Goal: Task Accomplishment & Management: Use online tool/utility

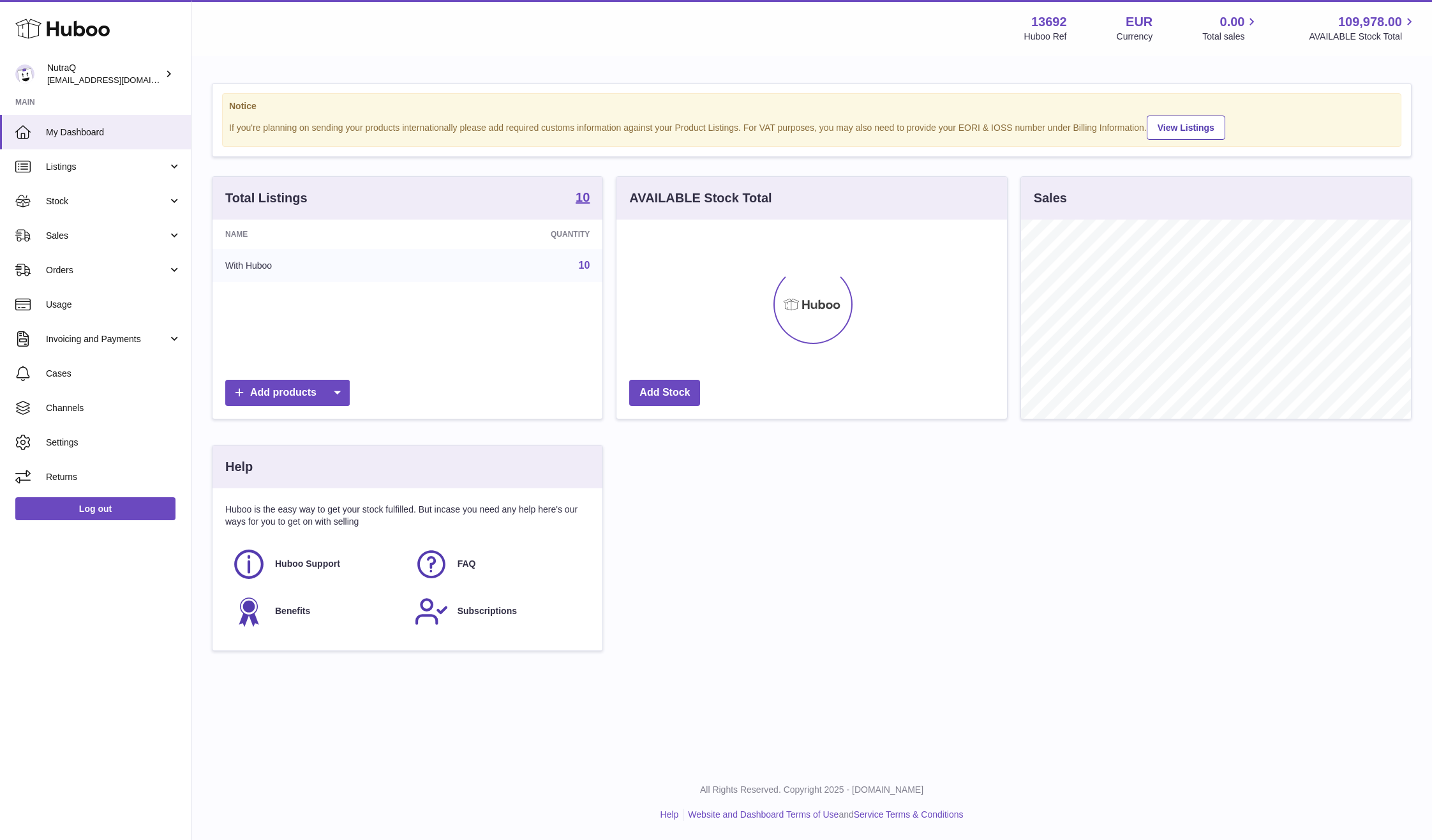
scroll to position [199, 391]
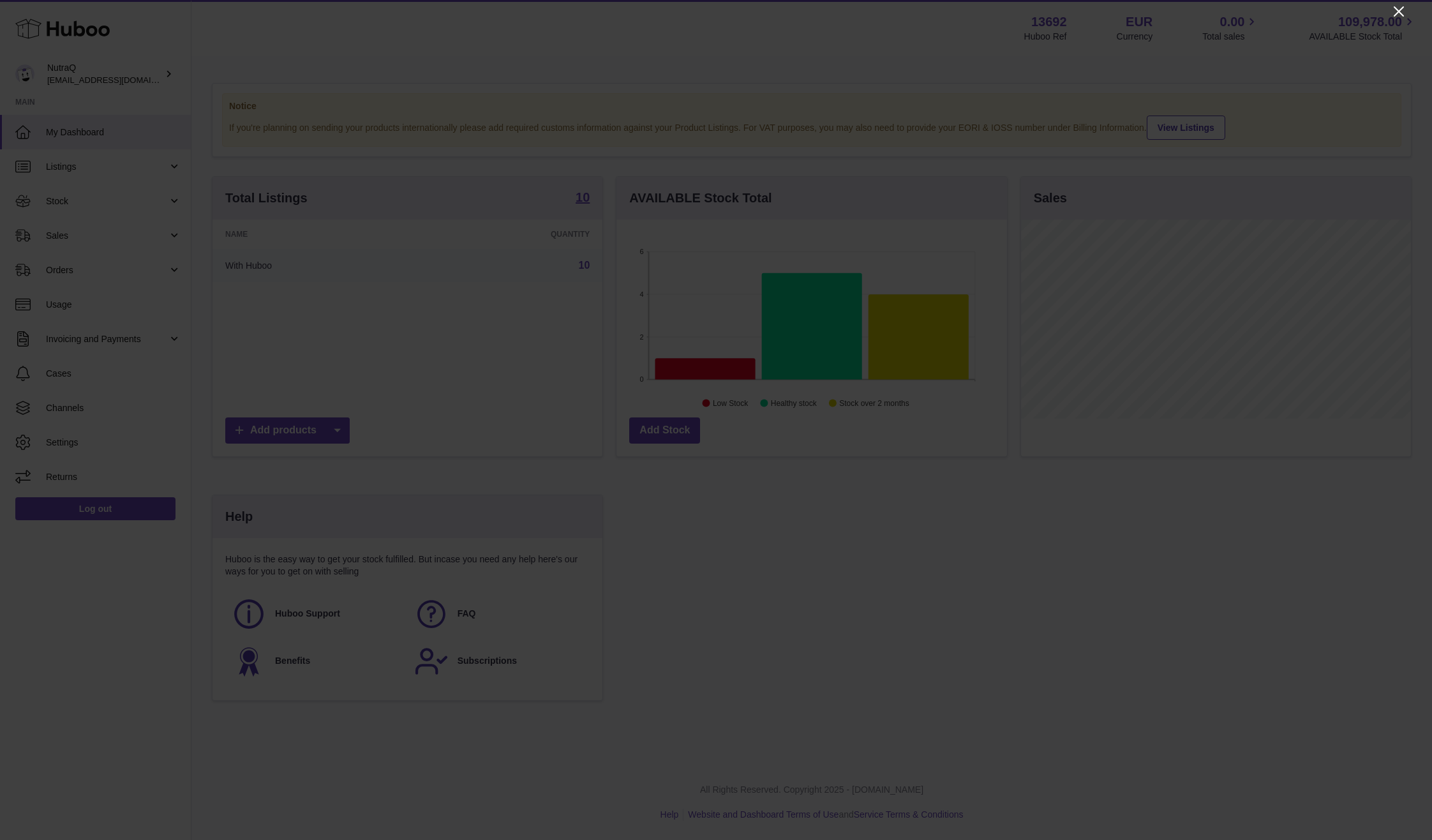
click at [1395, 12] on icon "Close" at bounding box center [1399, 11] width 15 height 15
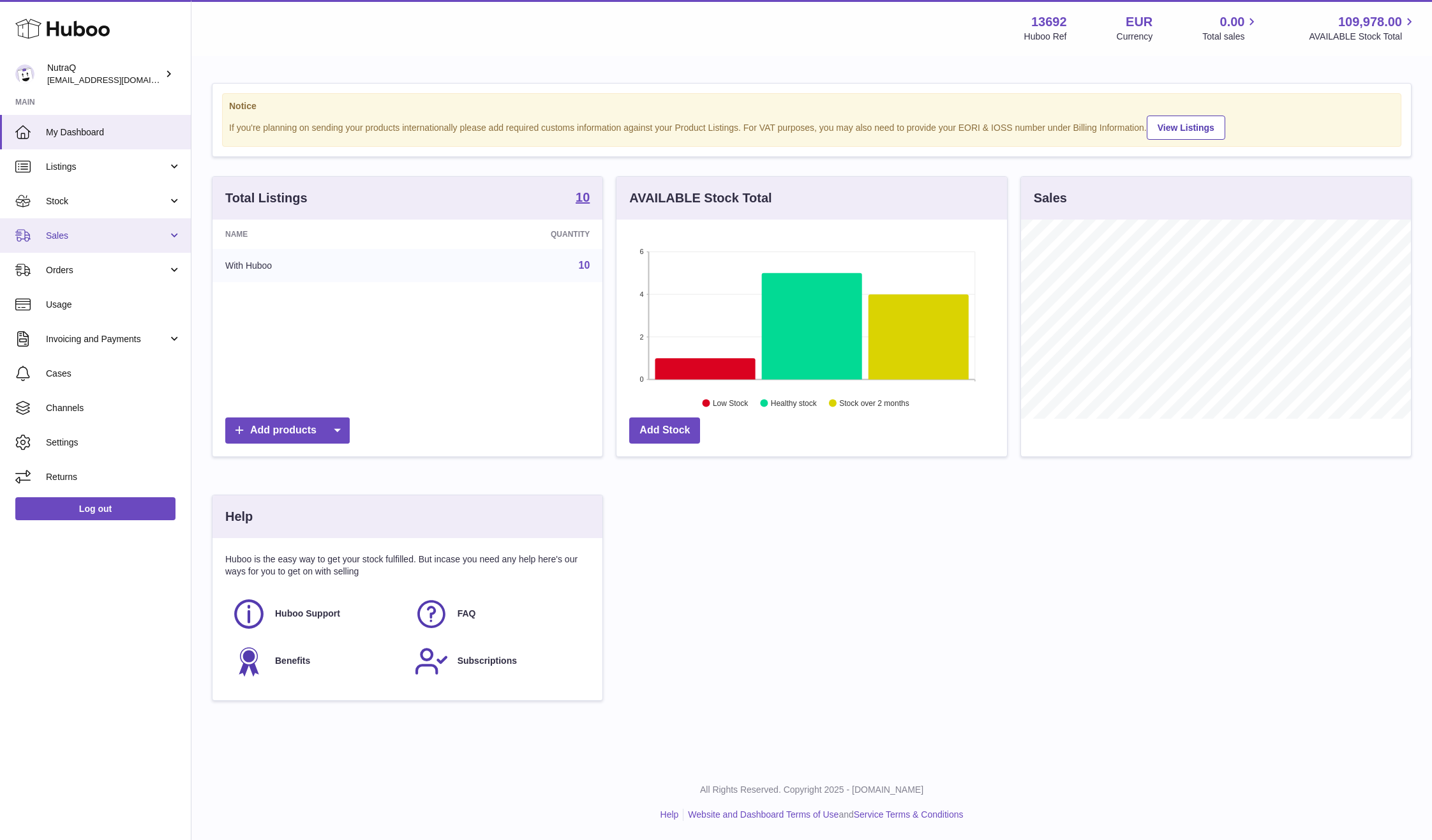
click at [103, 238] on span "Sales" at bounding box center [106, 236] width 122 height 12
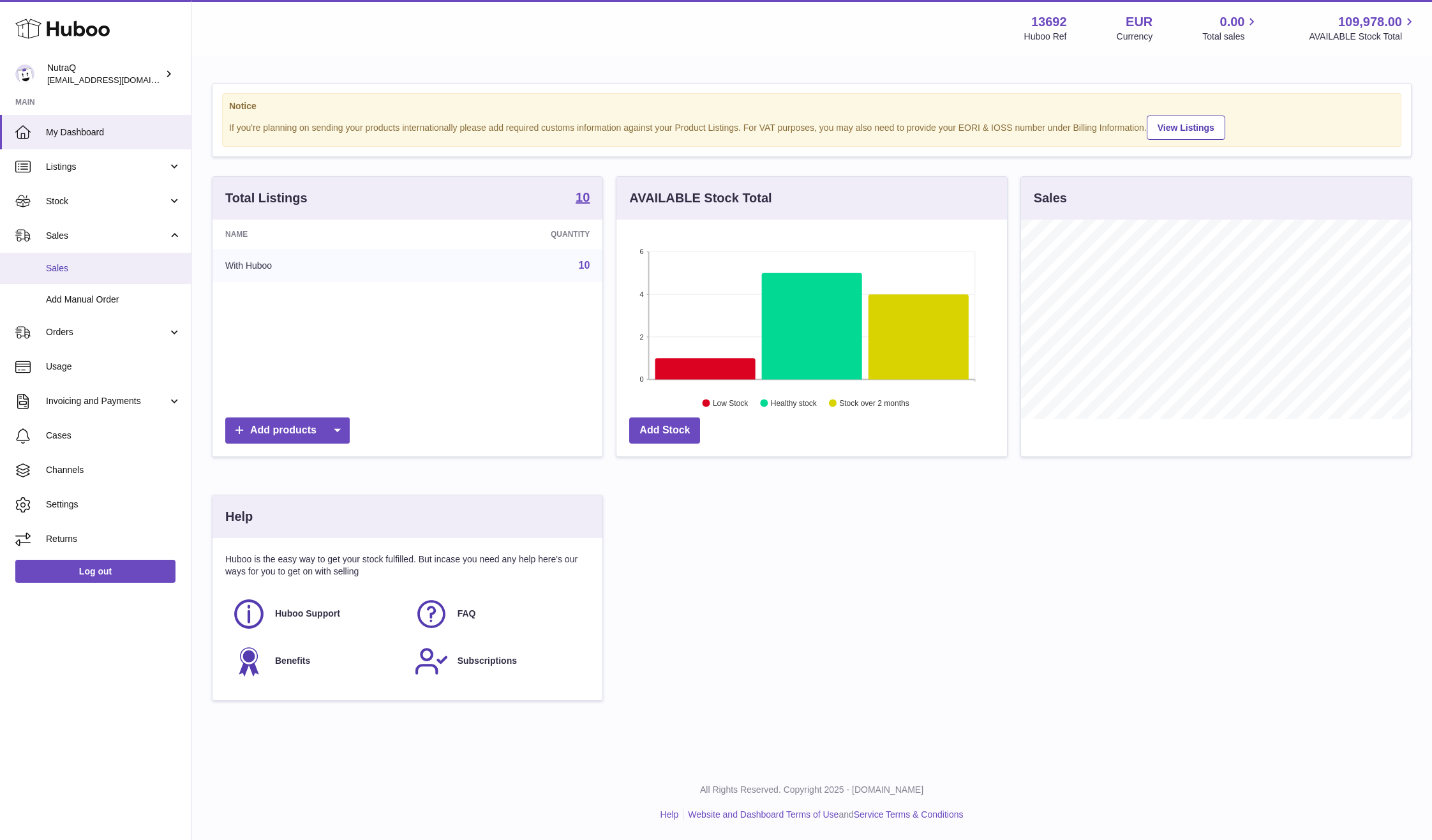
click at [110, 264] on span "Sales" at bounding box center [113, 268] width 136 height 12
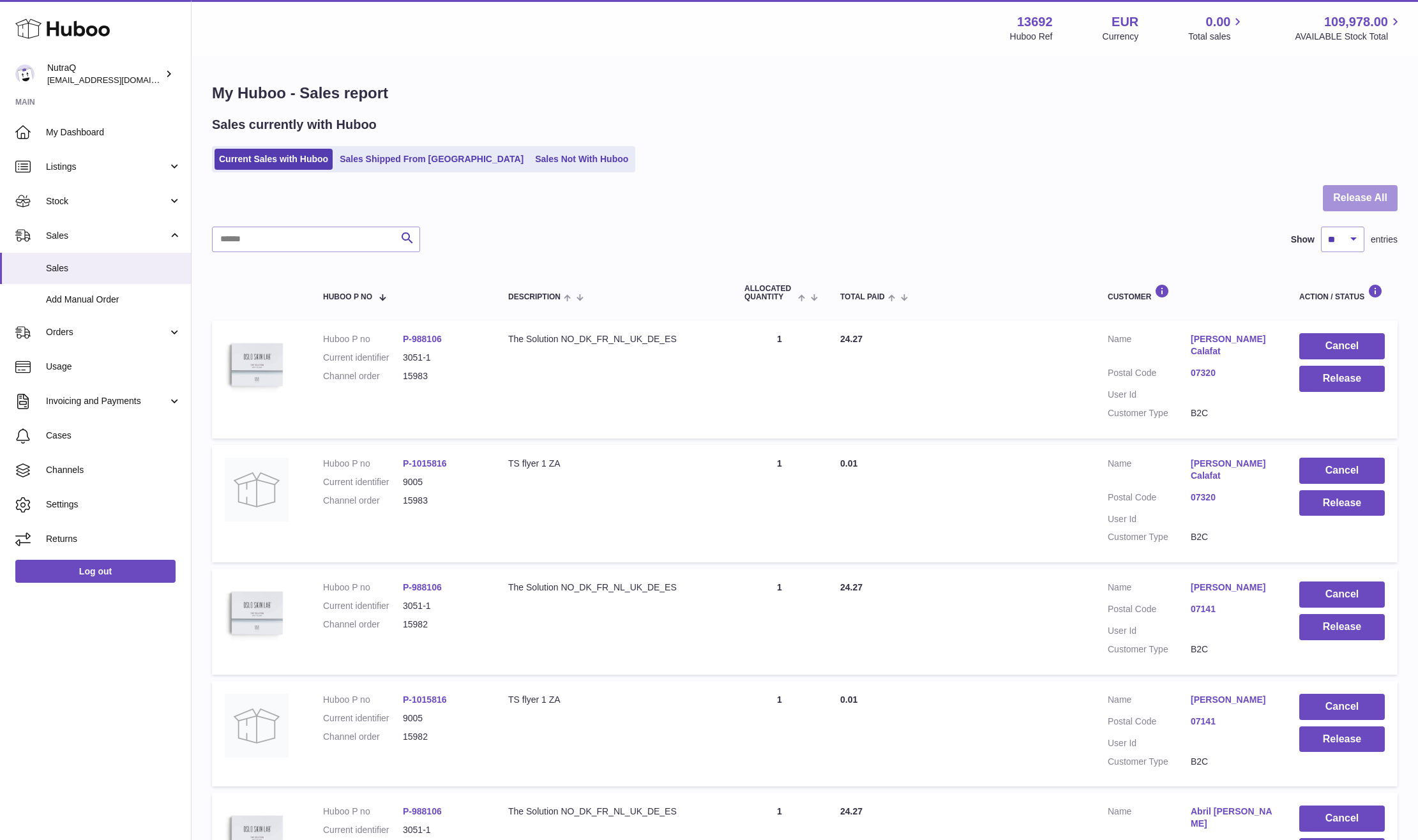
click at [1361, 194] on button "Release All" at bounding box center [1360, 198] width 75 height 26
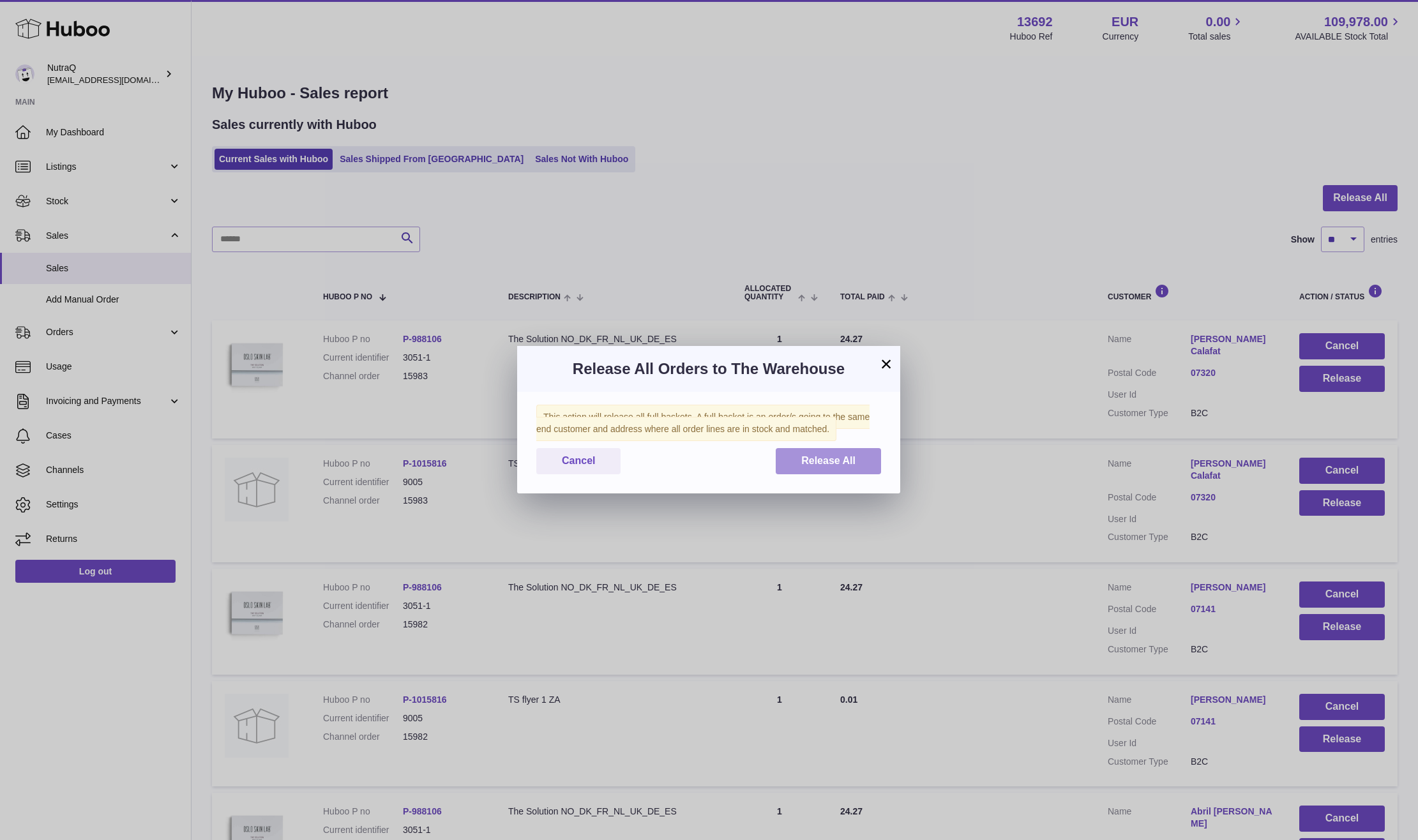
click at [857, 455] on button "Release All" at bounding box center [828, 461] width 106 height 26
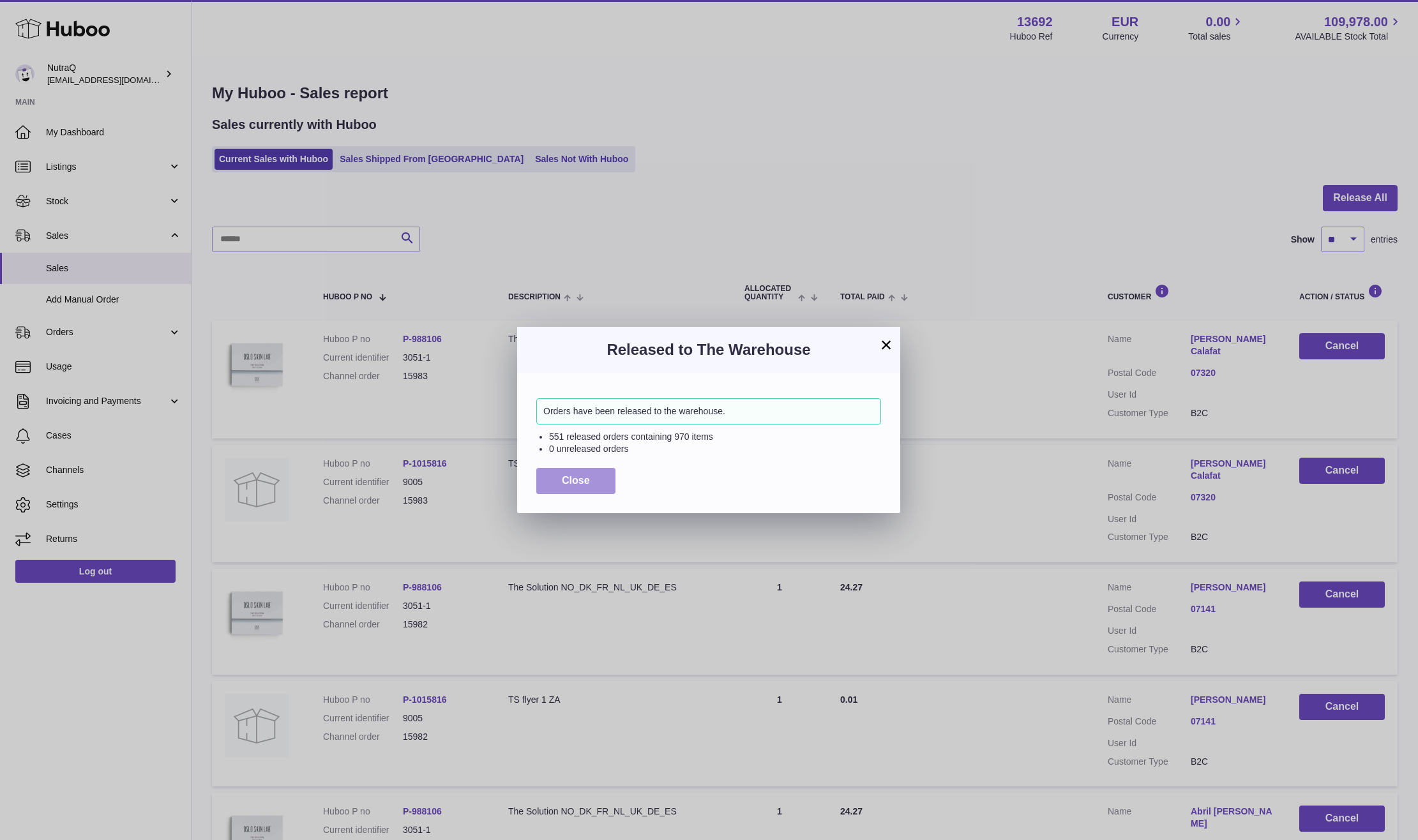
click at [603, 479] on button "Close" at bounding box center [575, 481] width 79 height 26
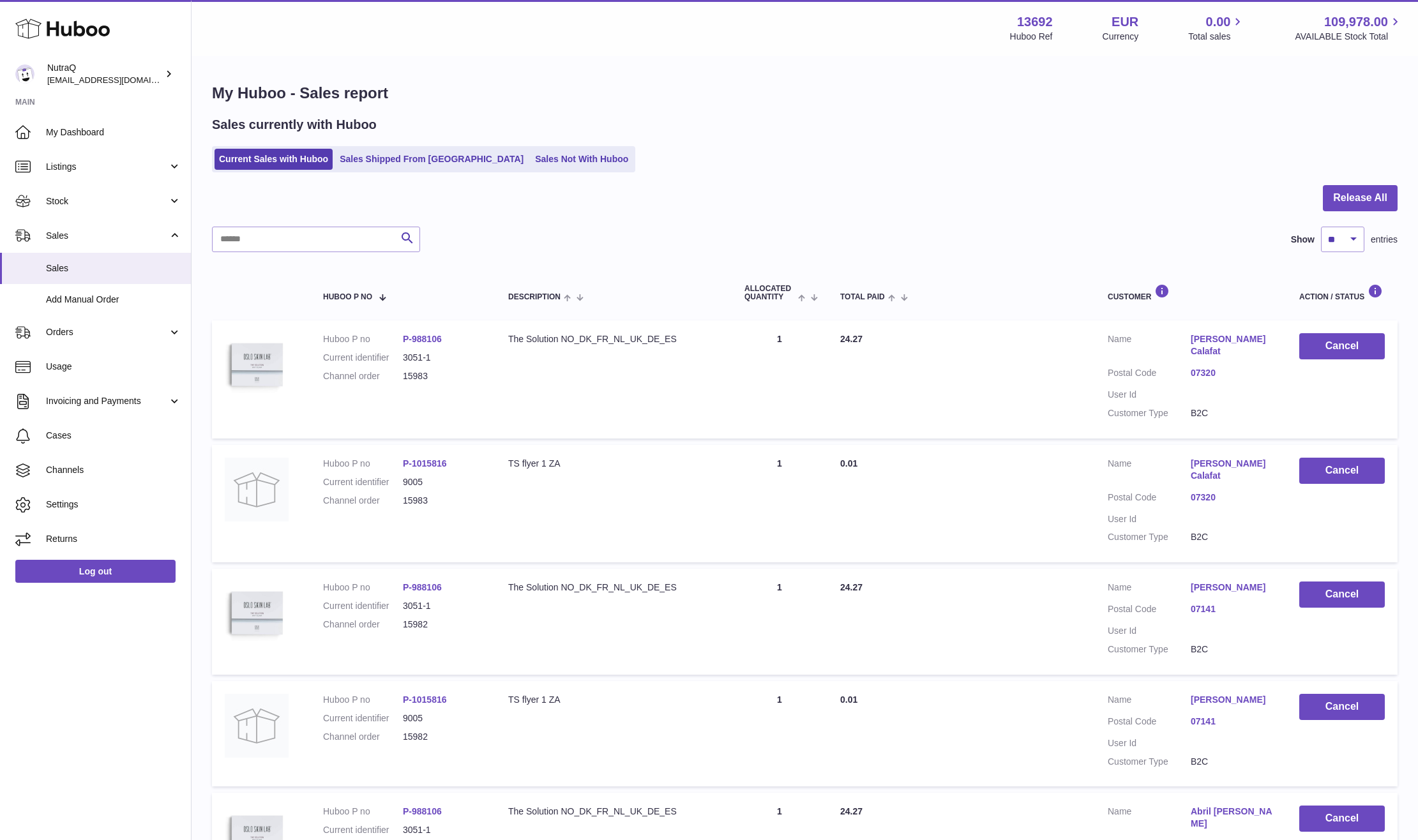
click at [1321, 195] on div at bounding box center [805, 206] width 1185 height 42
click at [73, 259] on link "Sales" at bounding box center [95, 269] width 191 height 32
click at [132, 440] on span "Cases" at bounding box center [114, 435] width 136 height 12
